Goal: Task Accomplishment & Management: Manage account settings

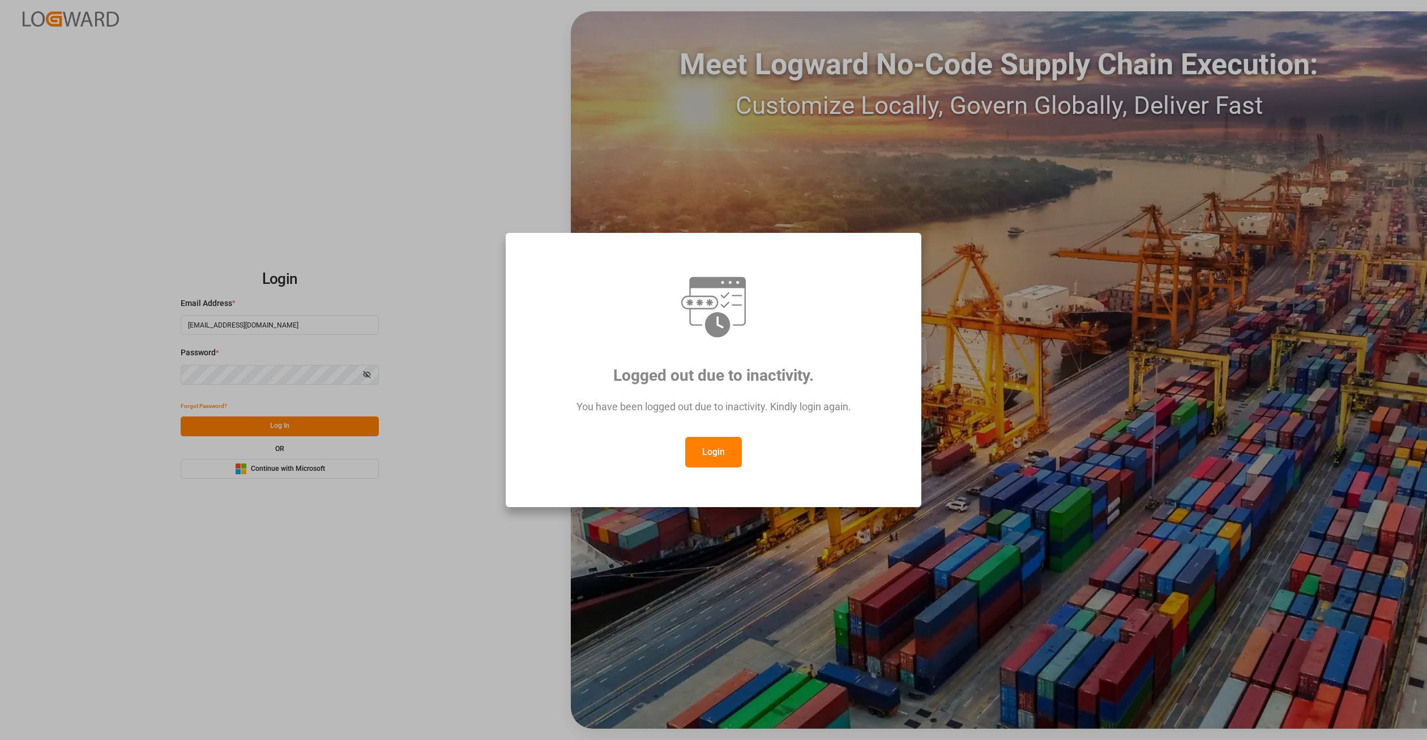
click at [717, 447] on button "Login" at bounding box center [713, 452] width 57 height 31
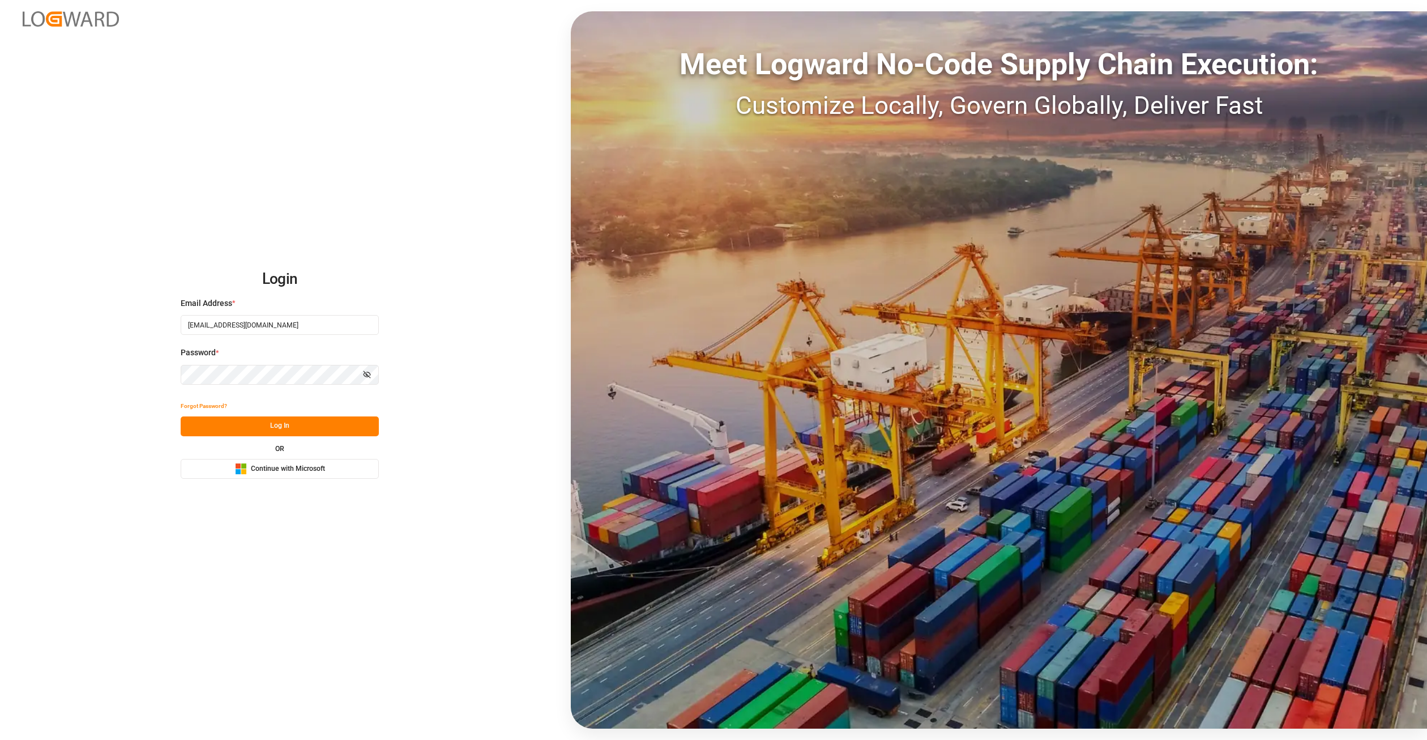
click at [291, 429] on button "Log In" at bounding box center [280, 426] width 198 height 20
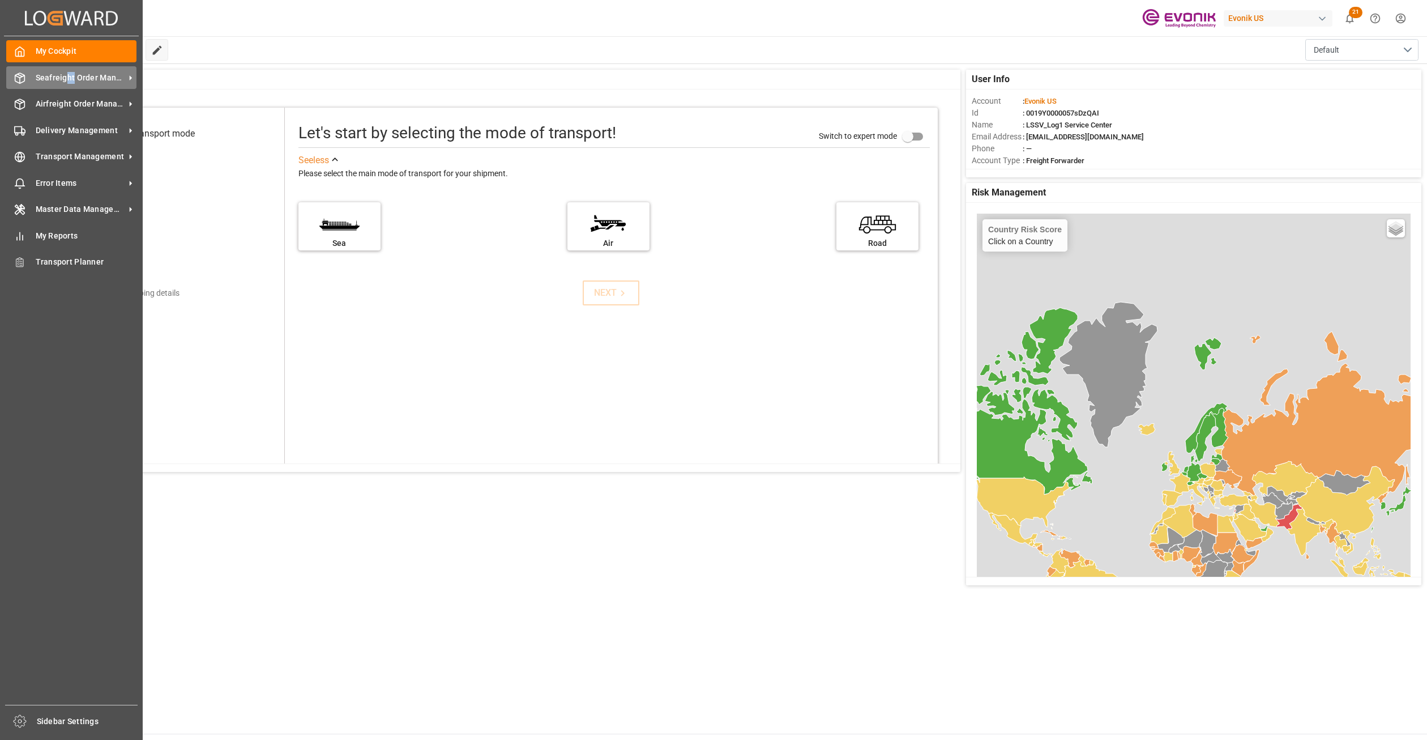
drag, startPoint x: 72, startPoint y: 79, endPoint x: 75, endPoint y: 85, distance: 7.1
click at [75, 85] on div "Seafreight Order Management Seafreight Order Management" at bounding box center [71, 77] width 130 height 22
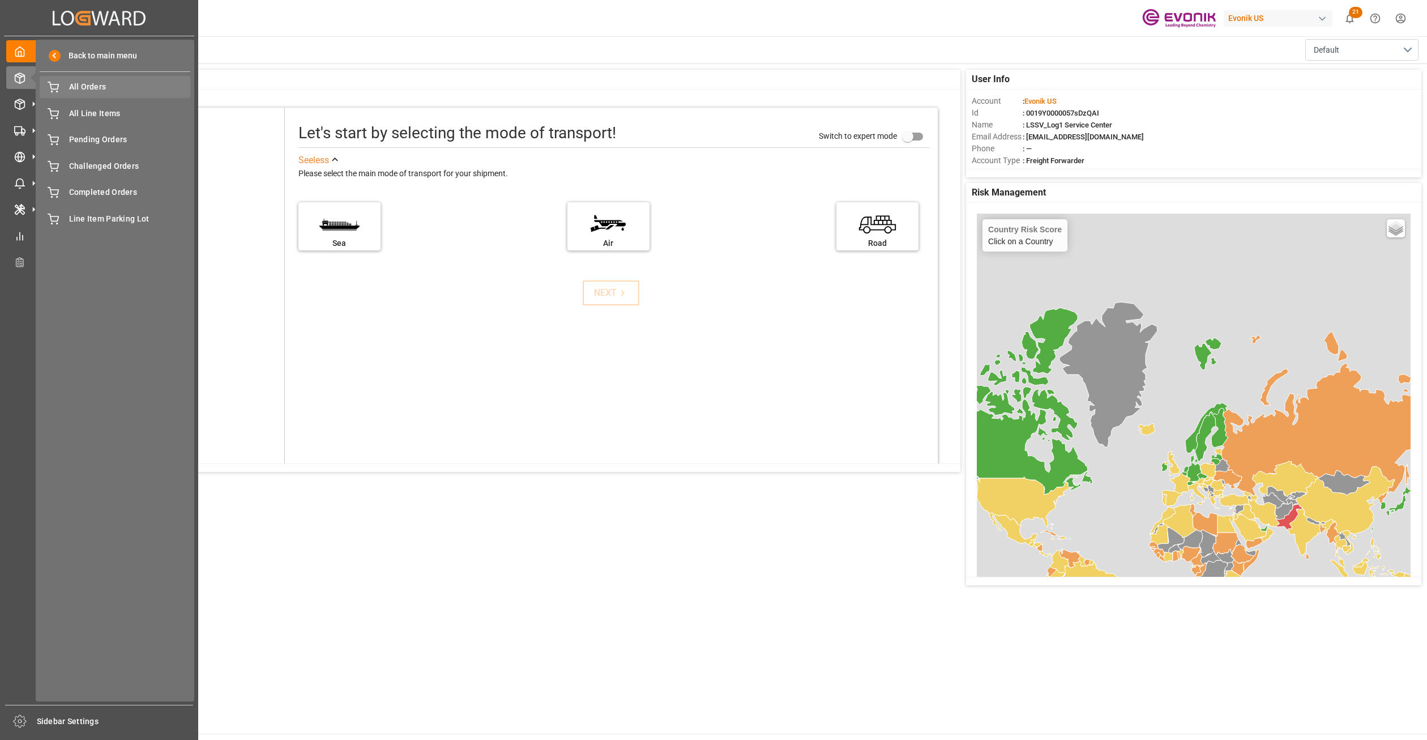
click at [94, 89] on span "All Orders" at bounding box center [130, 87] width 122 height 12
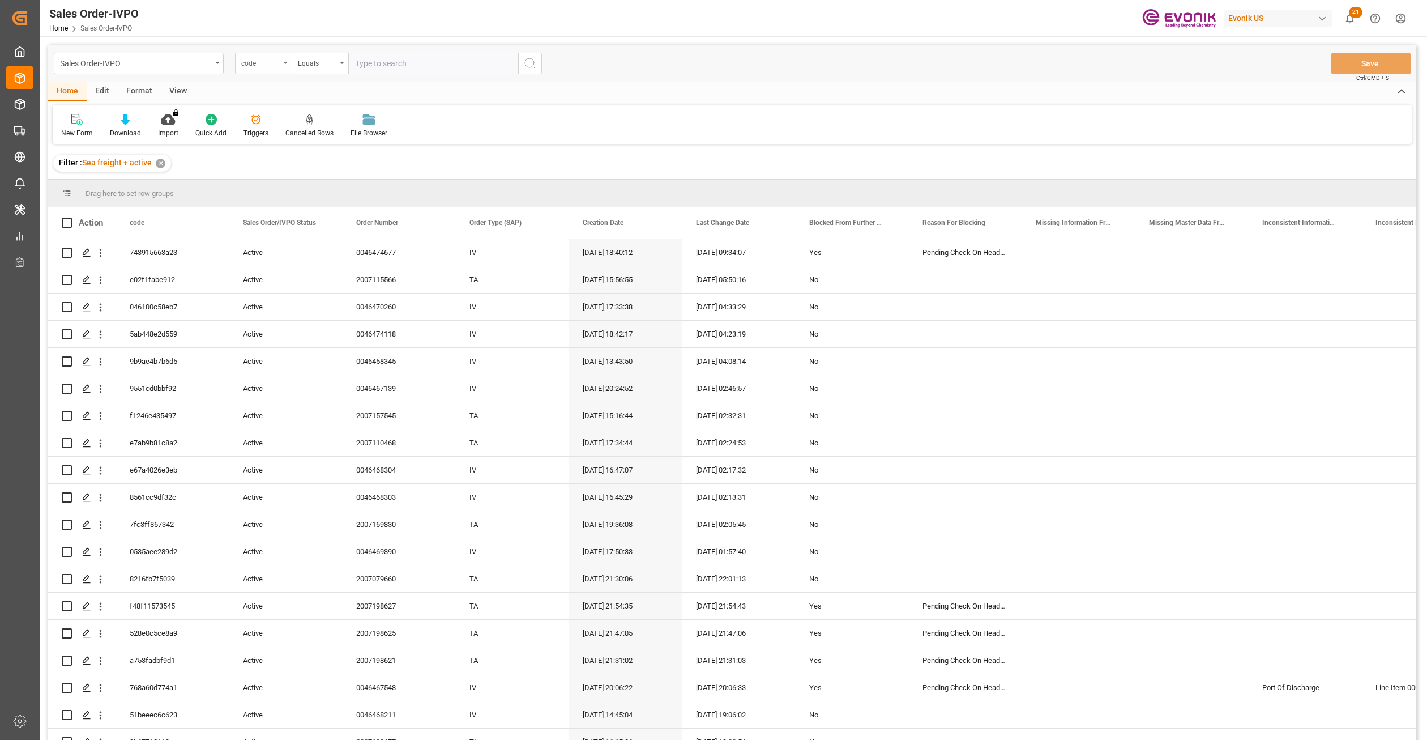
click at [260, 66] on div "code" at bounding box center [260, 62] width 39 height 13
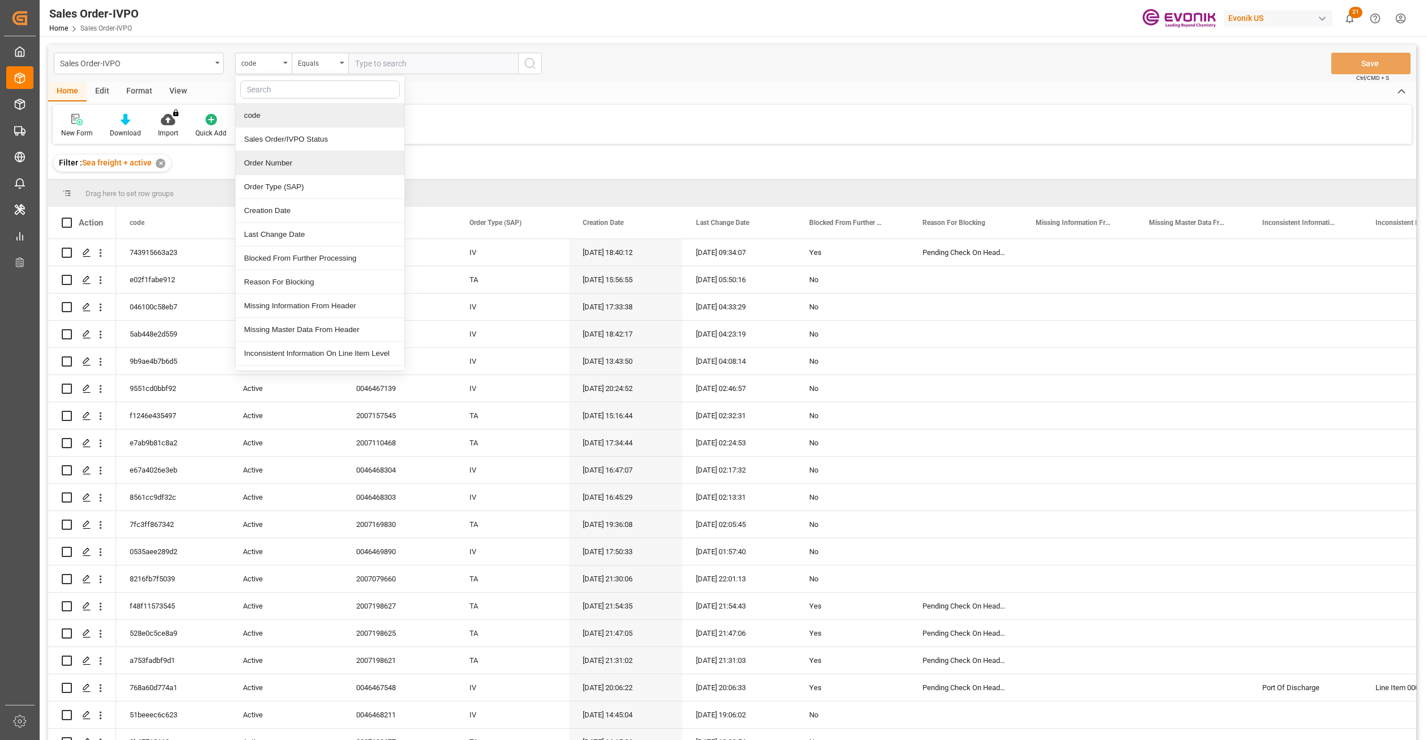
click at [289, 160] on div "Order Number" at bounding box center [320, 163] width 169 height 24
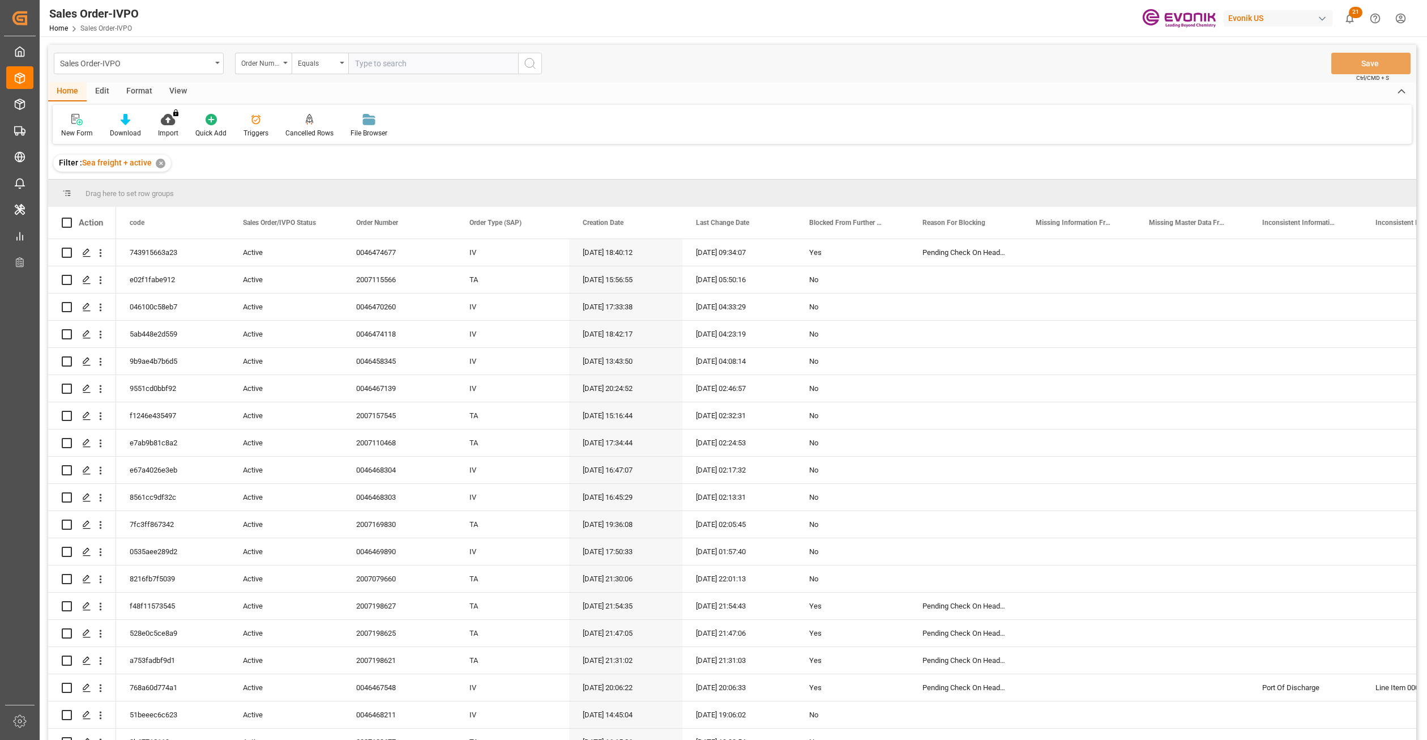
click at [396, 62] on input "text" at bounding box center [433, 64] width 170 height 22
paste input "0046473299"
type input "0046473299"
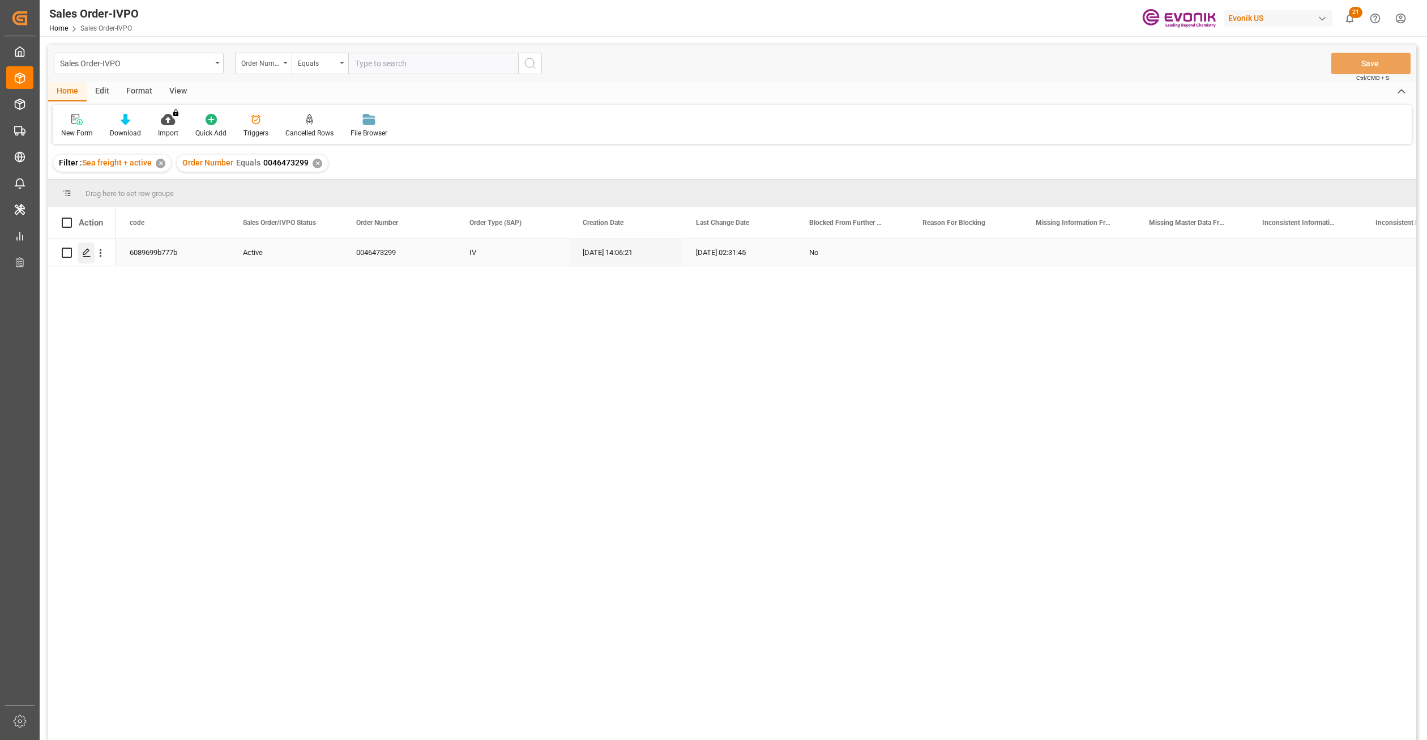
click at [84, 254] on icon "Press SPACE to select this row." at bounding box center [86, 252] width 9 height 9
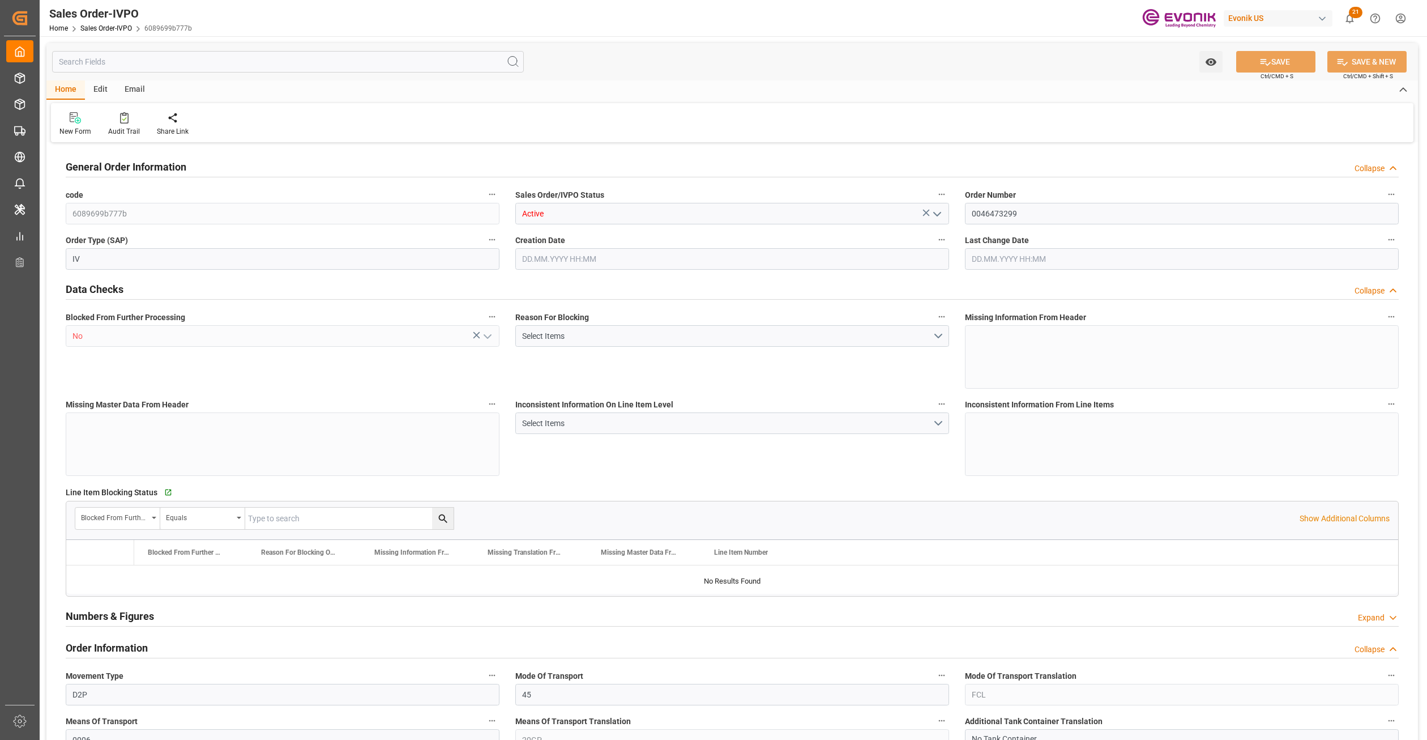
type input "COCTG"
type input "0"
type input "5"
type input "7"
type input "34"
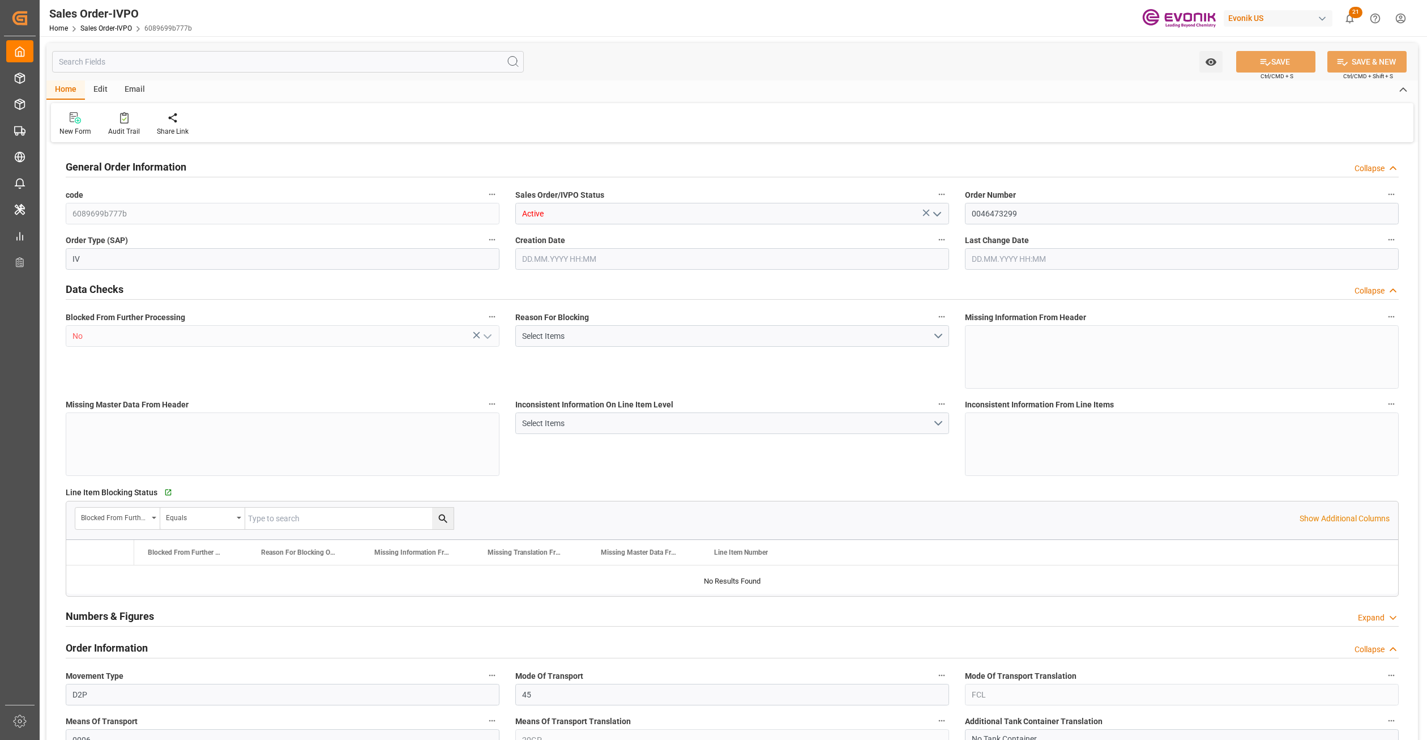
type input "102700"
type input "990.8"
type input "85000"
type input "150"
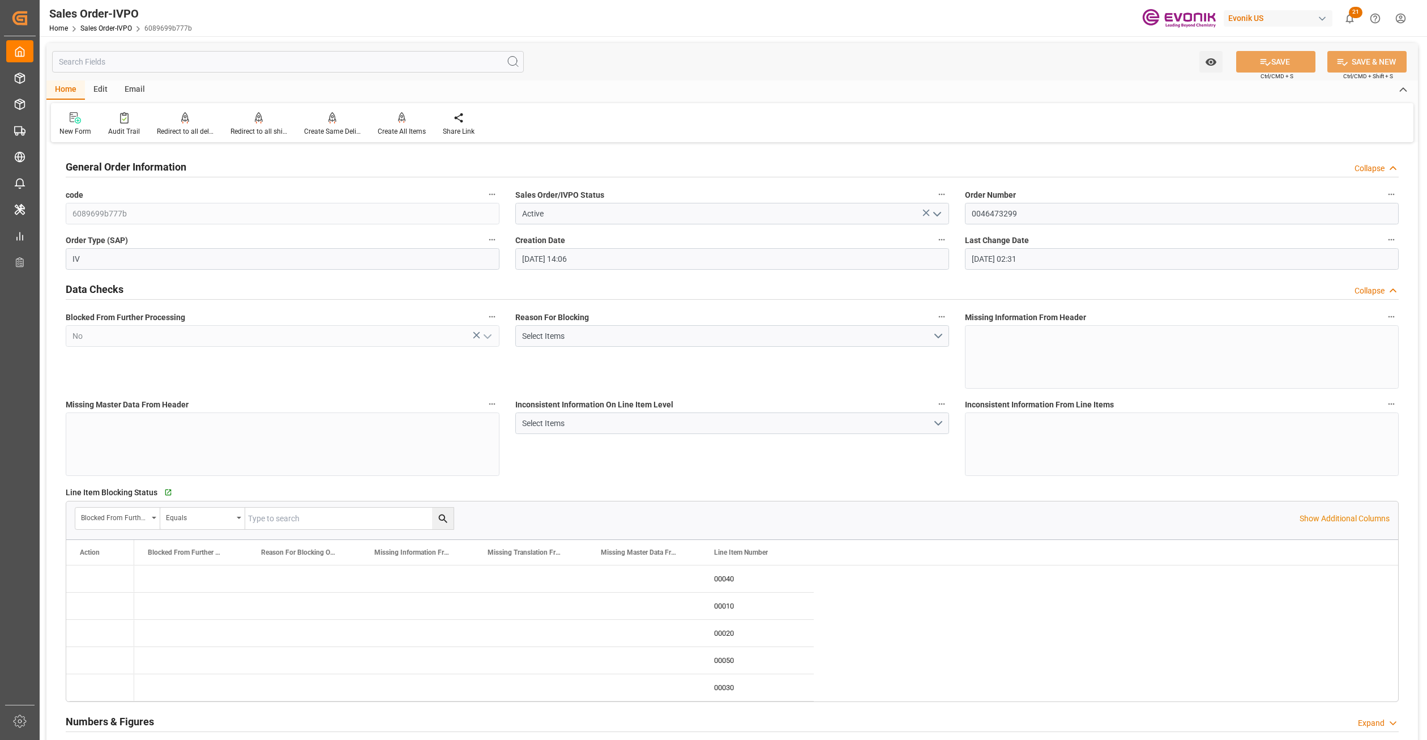
type input "[DATE] 14:06"
type input "[DATE] 02:31"
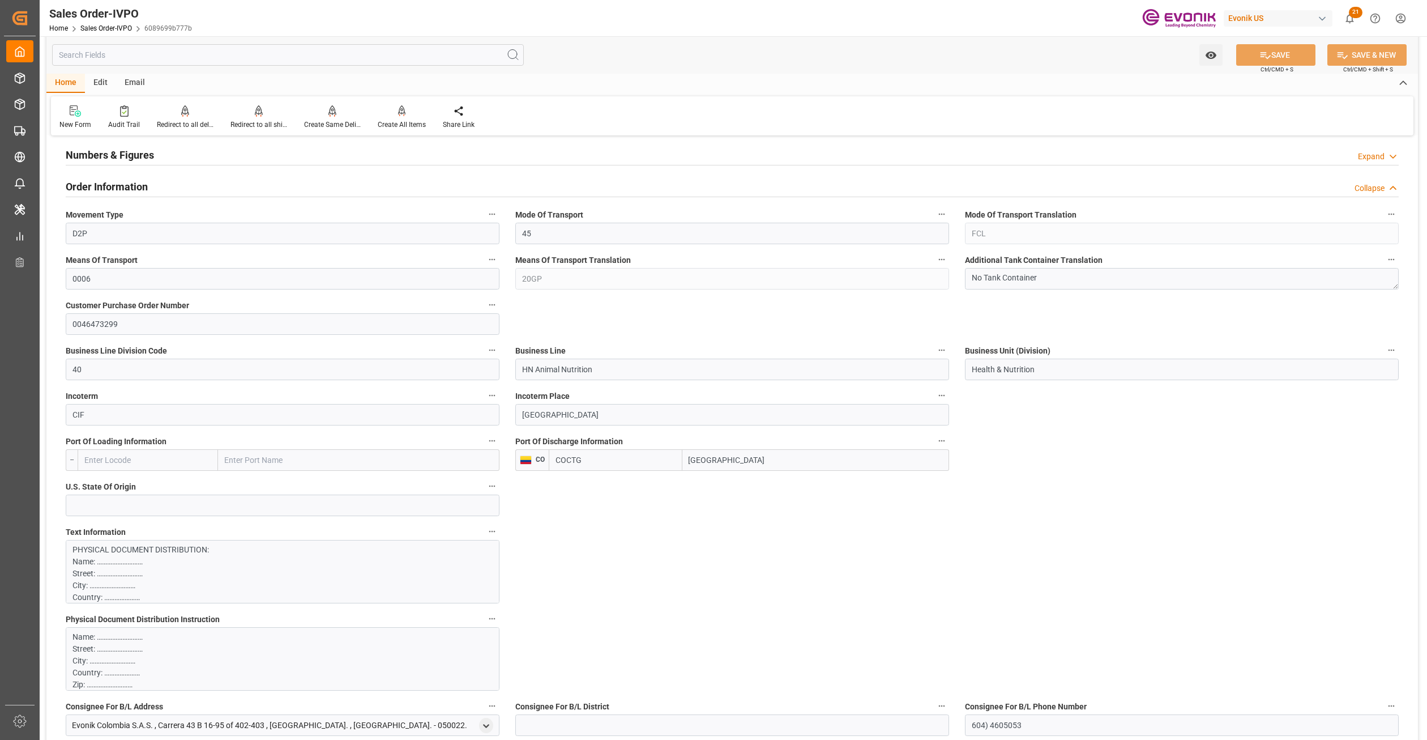
scroll to position [850, 0]
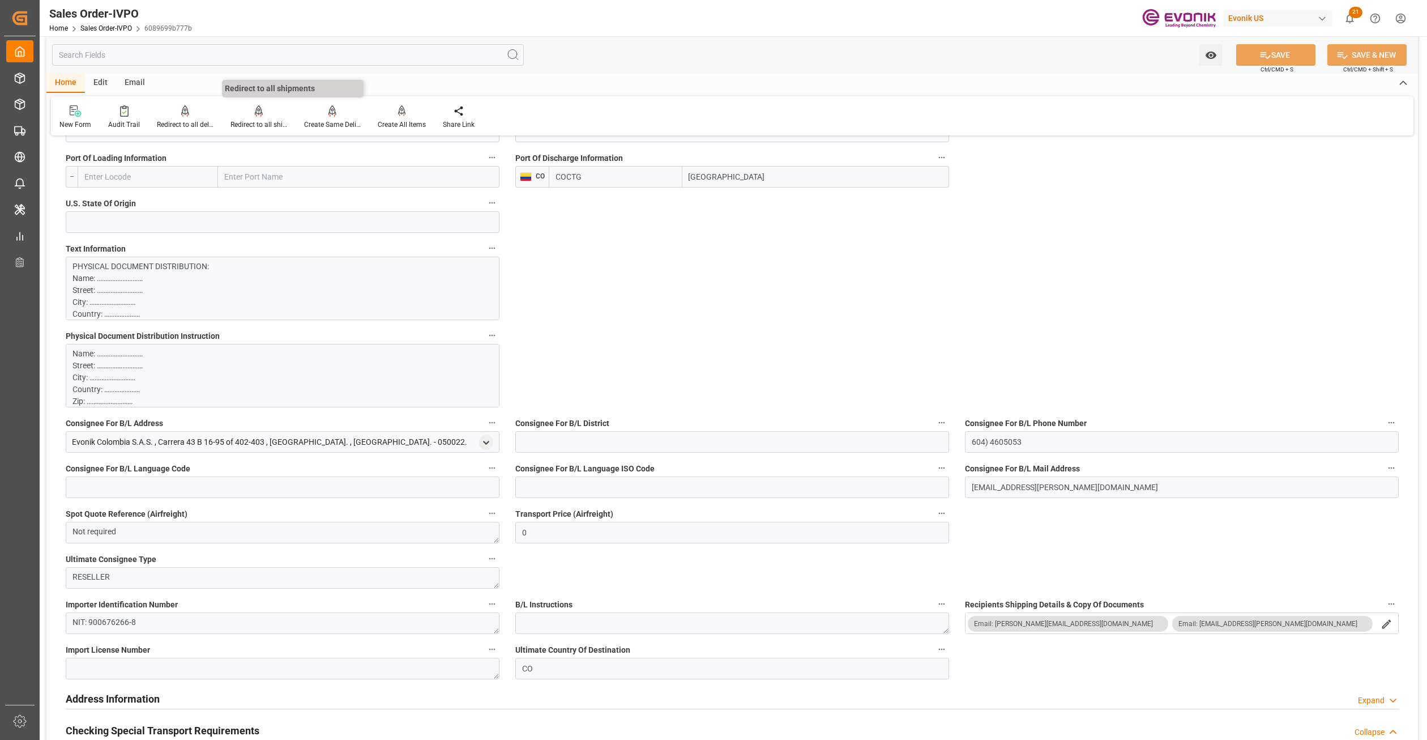
click at [248, 113] on div at bounding box center [259, 111] width 57 height 12
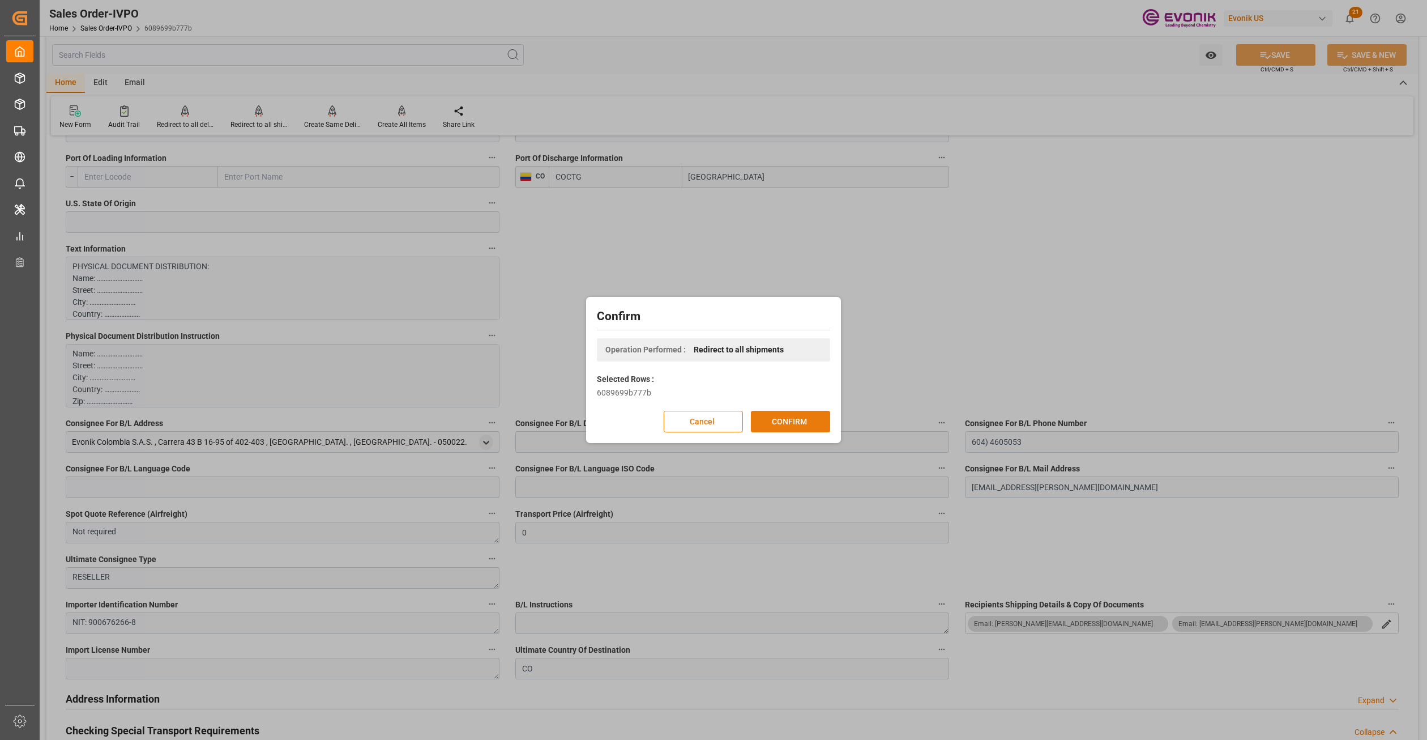
click at [790, 421] on button "CONFIRM" at bounding box center [790, 422] width 79 height 22
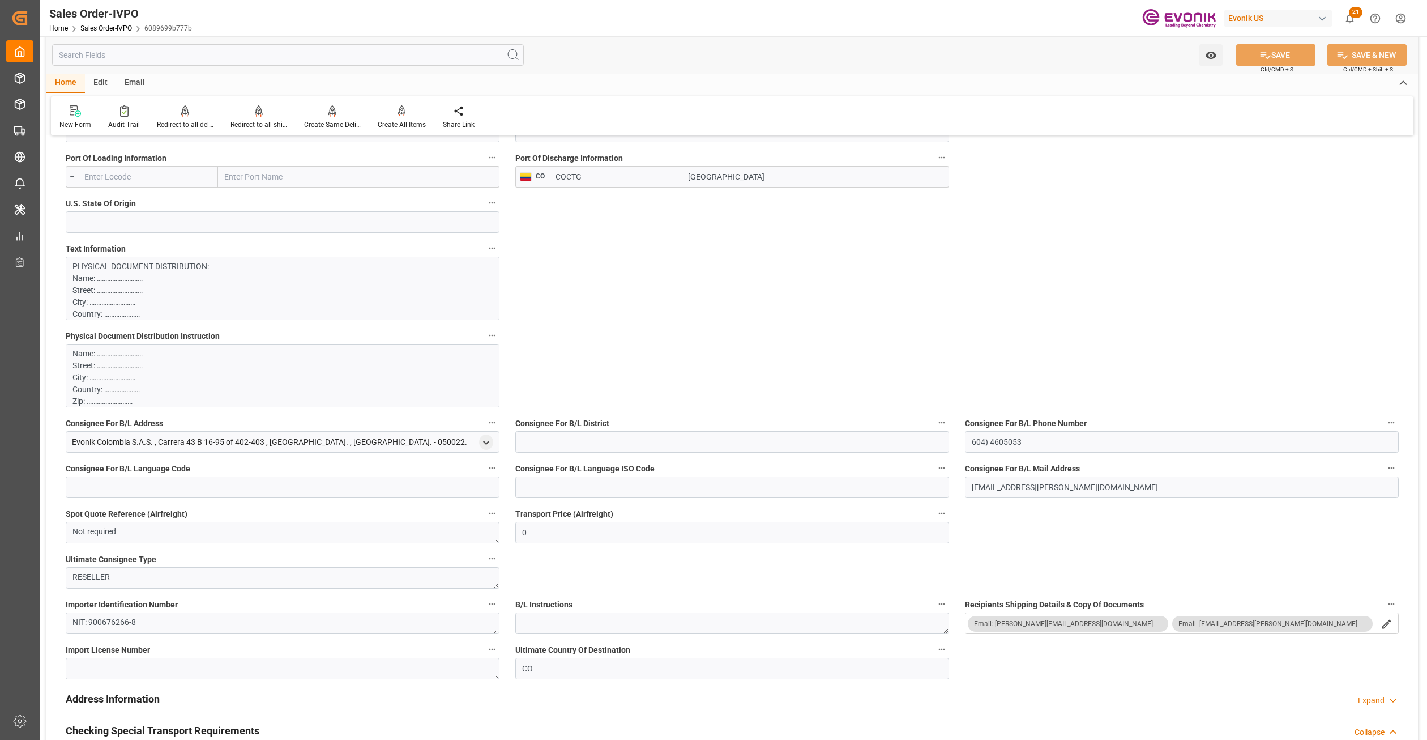
click at [1015, 260] on div "General Order Information Collapse code 6089699b777b Sales Order/IVPO Status Ac…" at bounding box center [732, 754] width 1372 height 2916
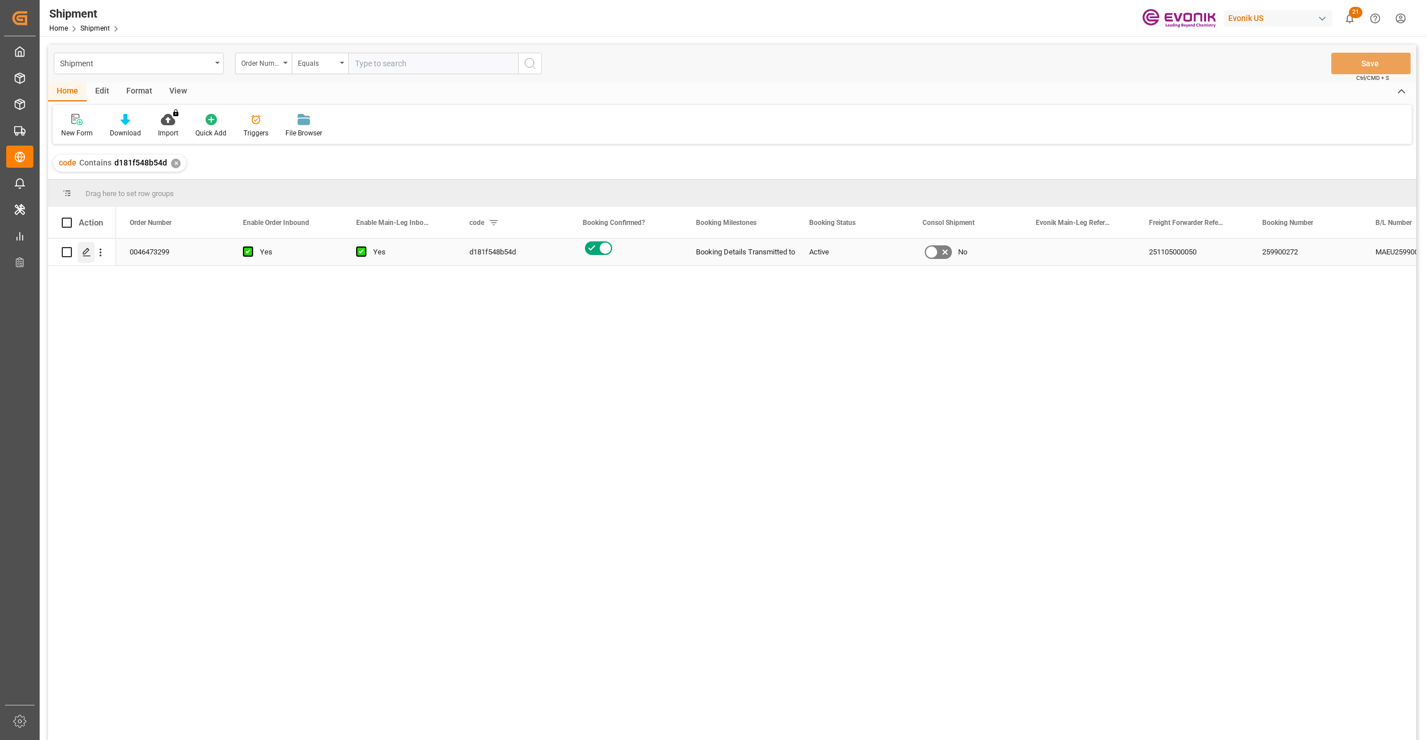
click at [85, 248] on icon "Press SPACE to select this row." at bounding box center [86, 252] width 9 height 9
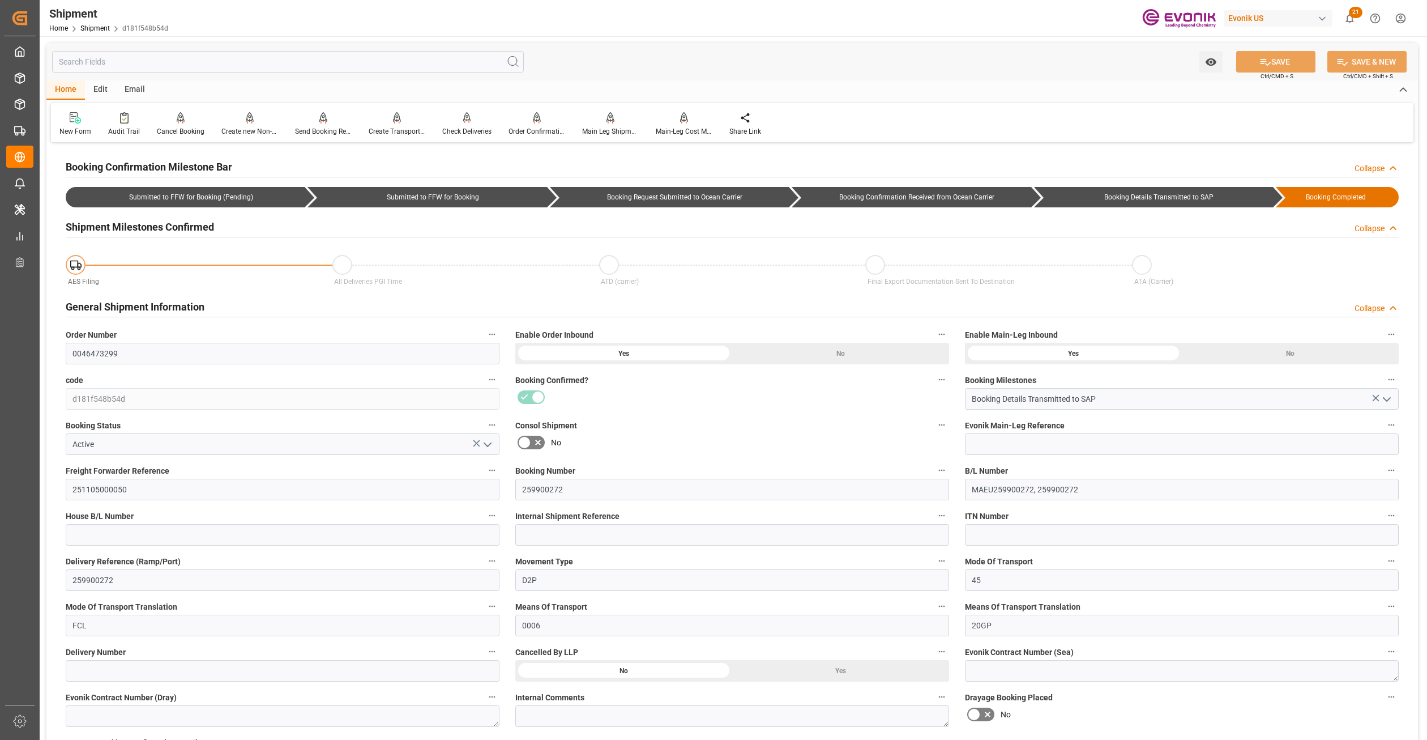
scroll to position [283, 0]
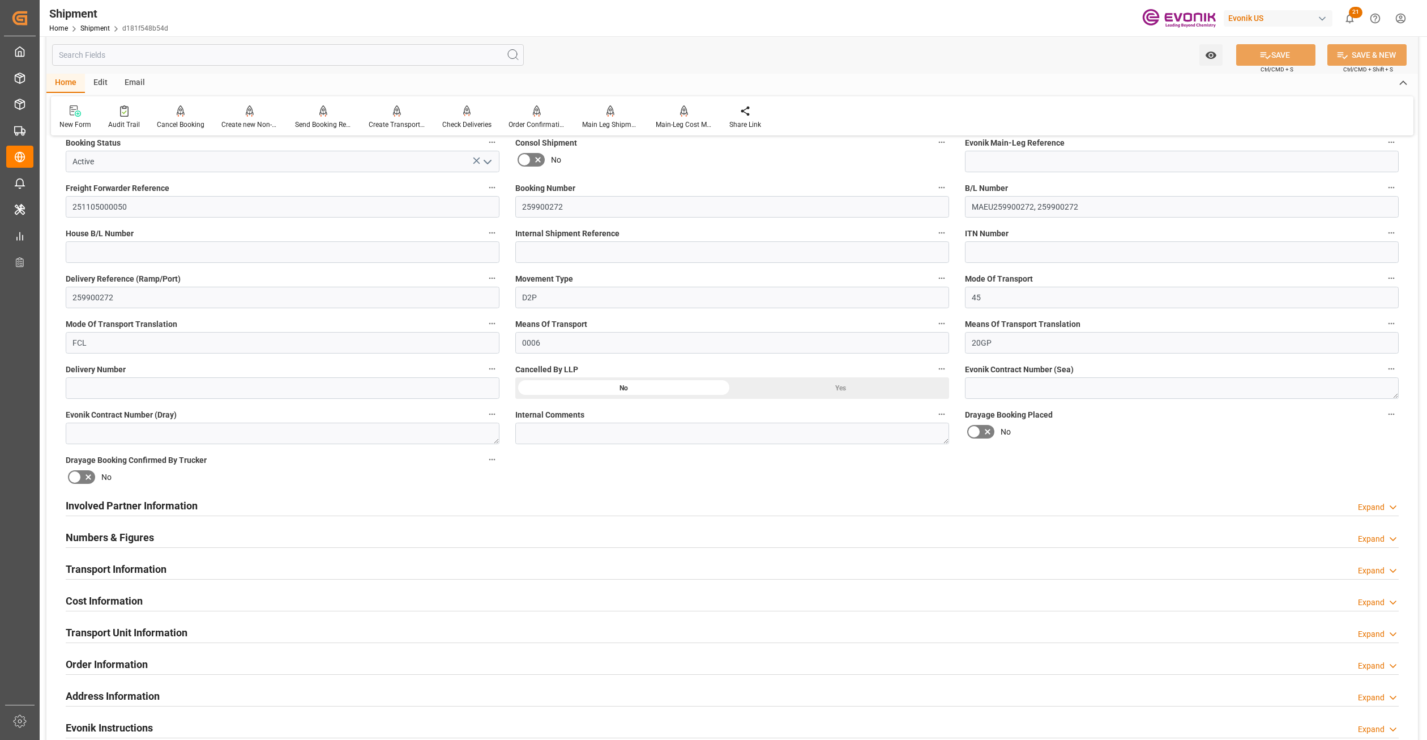
click at [386, 594] on div "Cost Information Expand" at bounding box center [732, 600] width 1333 height 22
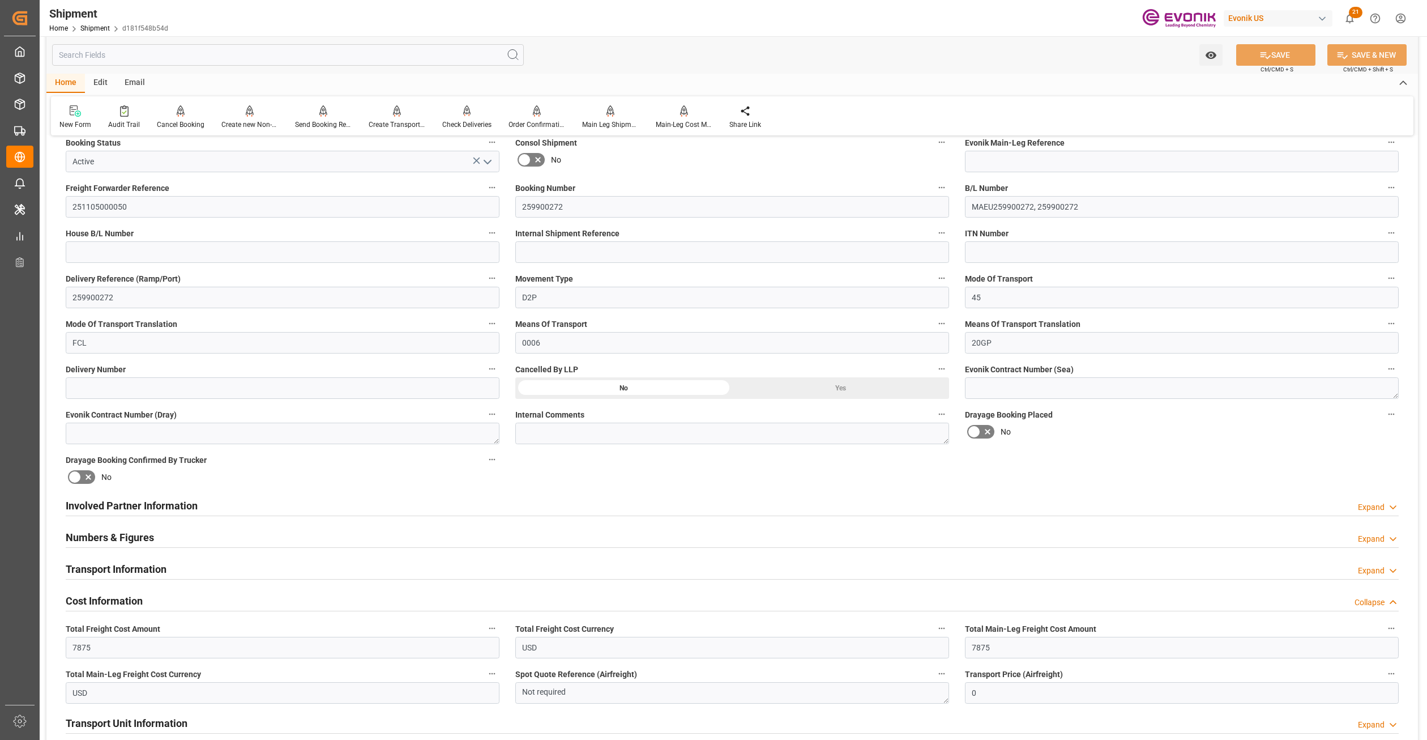
scroll to position [566, 0]
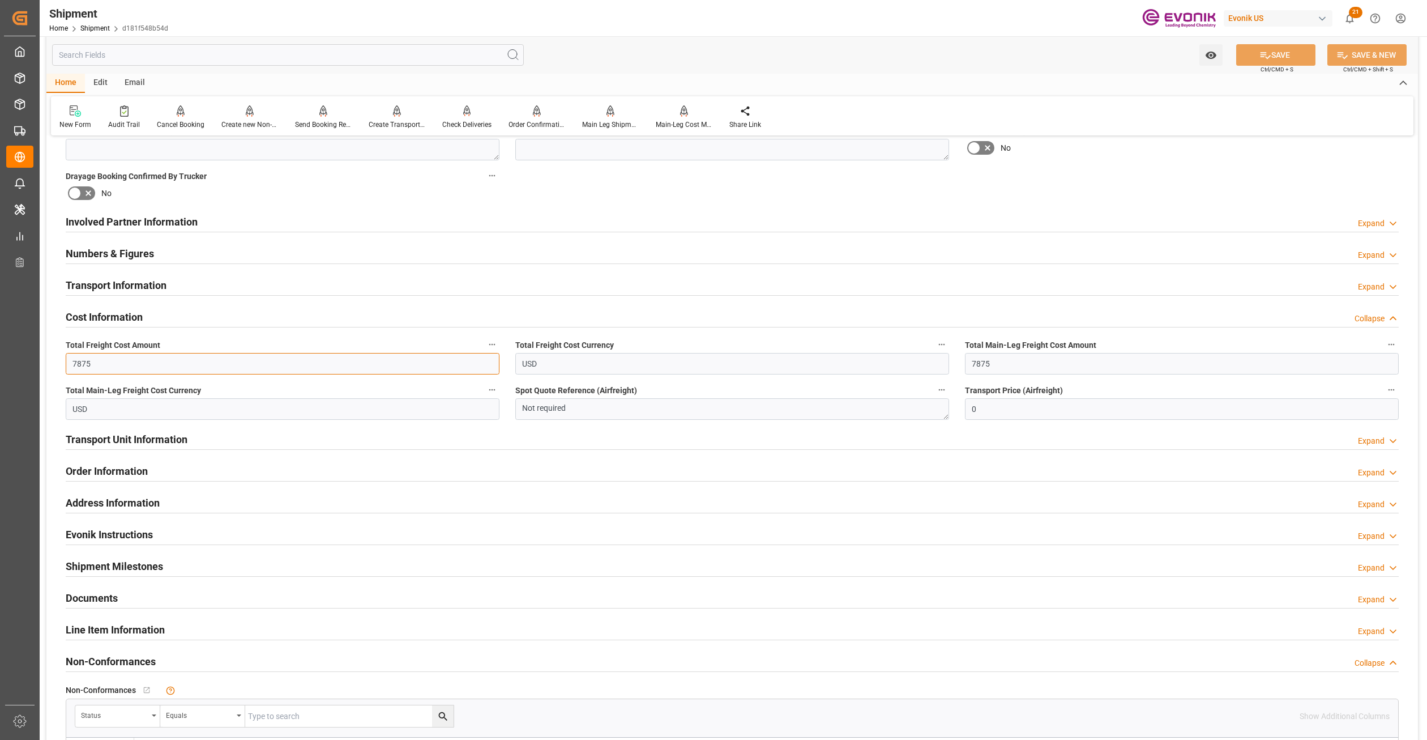
click at [109, 357] on input "7875" at bounding box center [283, 364] width 434 height 22
drag, startPoint x: 69, startPoint y: 361, endPoint x: 54, endPoint y: 362, distance: 14.2
click at [54, 362] on div "Booking Confirmation Milestone Bar Collapse Submitted to FFW for Booking (Pendi…" at bounding box center [732, 210] width 1372 height 1262
type input "7525"
click at [1002, 368] on input "7875" at bounding box center [1182, 364] width 434 height 22
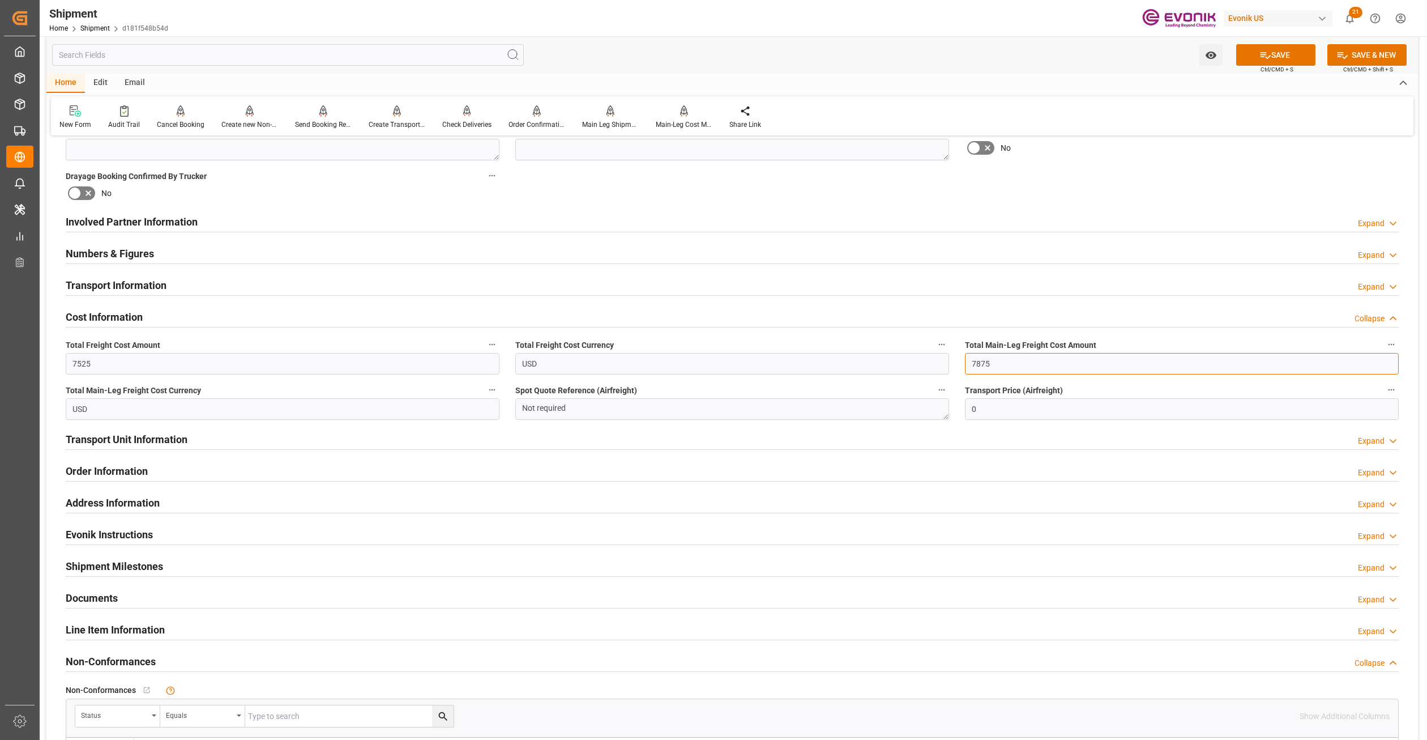
drag, startPoint x: 1008, startPoint y: 364, endPoint x: 947, endPoint y: 362, distance: 60.6
click at [947, 362] on div "Booking Confirmation Milestone Bar Collapse Submitted to FFW for Booking (Pendi…" at bounding box center [732, 210] width 1372 height 1262
type input "7525"
click at [1172, 179] on div "Booking Confirmation Milestone Bar Collapse Submitted to FFW for Booking (Pendi…" at bounding box center [732, 210] width 1372 height 1262
click at [1272, 60] on button "SAVE" at bounding box center [1275, 55] width 79 height 22
